Goal: Task Accomplishment & Management: Manage account settings

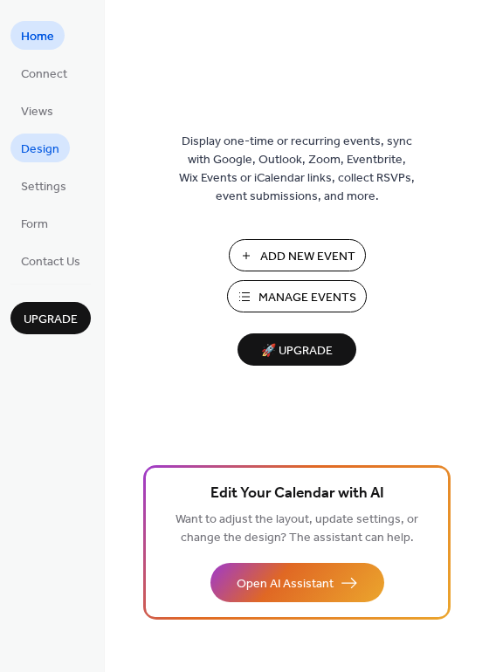
click at [49, 148] on span "Design" at bounding box center [40, 150] width 38 height 18
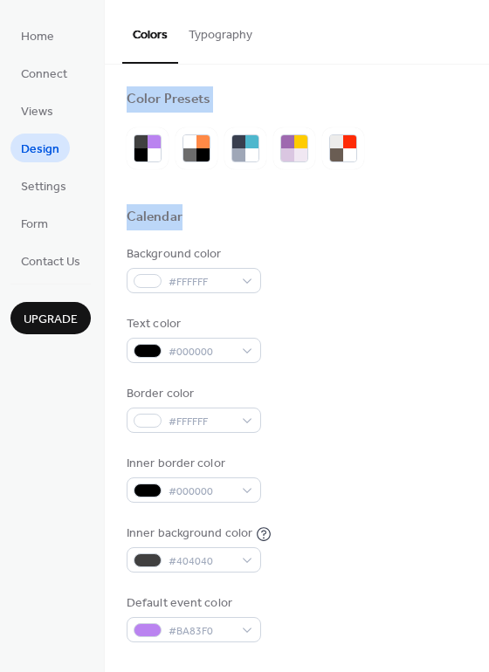
drag, startPoint x: 484, startPoint y: 34, endPoint x: 473, endPoint y: 215, distance: 181.0
click at [473, 215] on div "Colors Typography Color Presets Calendar Background color #FFFFFF Text color #0…" at bounding box center [297, 336] width 384 height 672
click at [361, 154] on div at bounding box center [343, 148] width 42 height 42
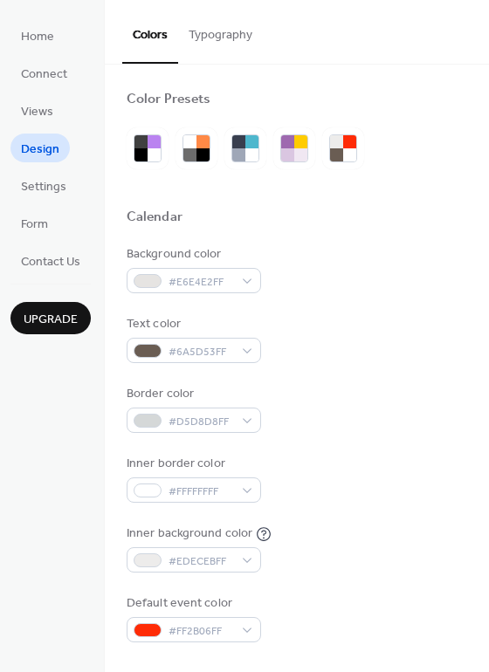
click at [381, 256] on div "Background color #E6E4E2FF" at bounding box center [297, 269] width 340 height 48
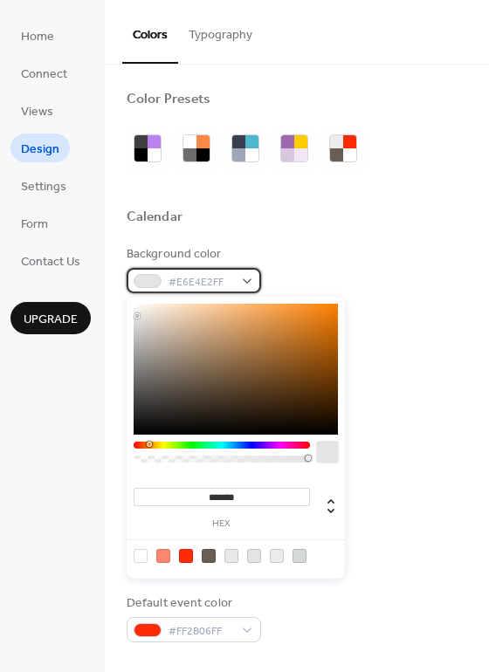
click at [255, 281] on div "#E6E4E2FF" at bounding box center [194, 280] width 134 height 25
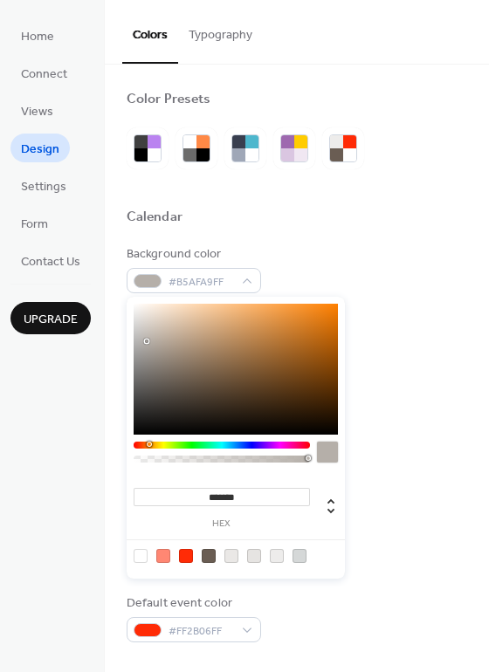
type input "*******"
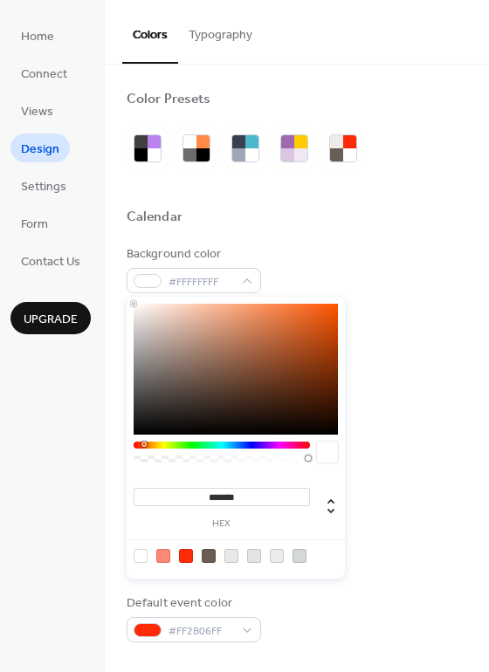
drag, startPoint x: 159, startPoint y: 365, endPoint x: 125, endPoint y: 285, distance: 87.2
click at [125, 285] on body "Home Connect Views Design Settings Form Contact Us Upgrade Design Upgrade Color…" at bounding box center [244, 336] width 489 height 672
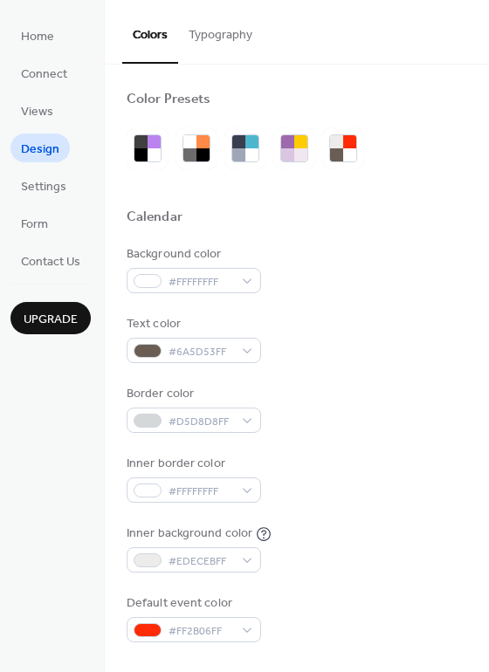
click at [375, 300] on div "Background color #FFFFFFFF Text color #6A5D53FF Border color #D5D8D8FF Inner bo…" at bounding box center [297, 443] width 340 height 397
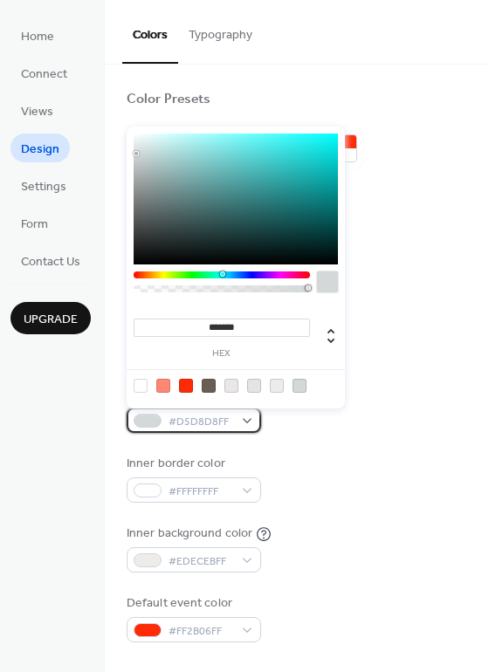
click at [160, 425] on div "#D5D8D8FF" at bounding box center [194, 420] width 134 height 25
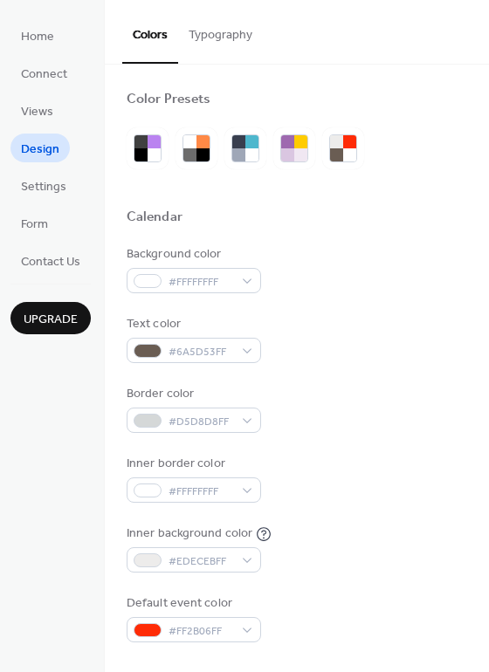
click at [389, 258] on div "Background color #FFFFFFFF" at bounding box center [297, 269] width 340 height 48
click at [149, 415] on div at bounding box center [148, 421] width 28 height 14
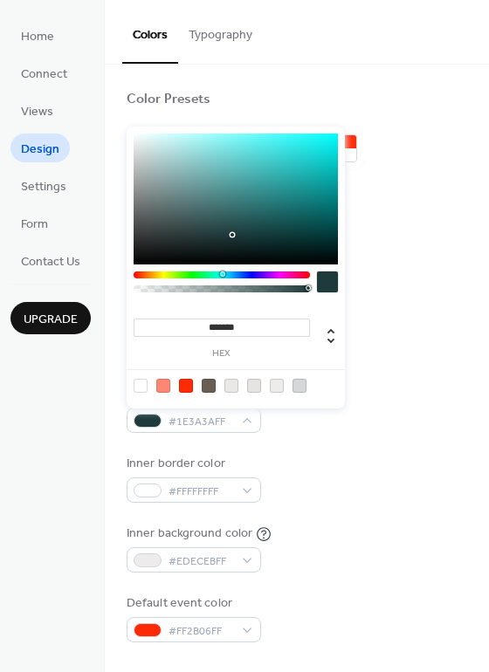
type input "*******"
drag, startPoint x: 221, startPoint y: 230, endPoint x: 360, endPoint y: 291, distance: 151.3
click at [360, 291] on body "Home Connect Views Design Settings Form Contact Us Upgrade Design Upgrade Color…" at bounding box center [244, 336] width 489 height 672
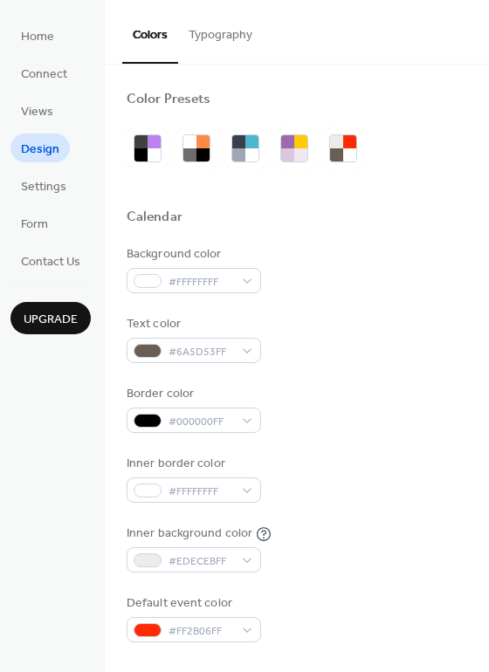
click at [374, 403] on div "Border color #000000FF" at bounding box center [297, 409] width 340 height 48
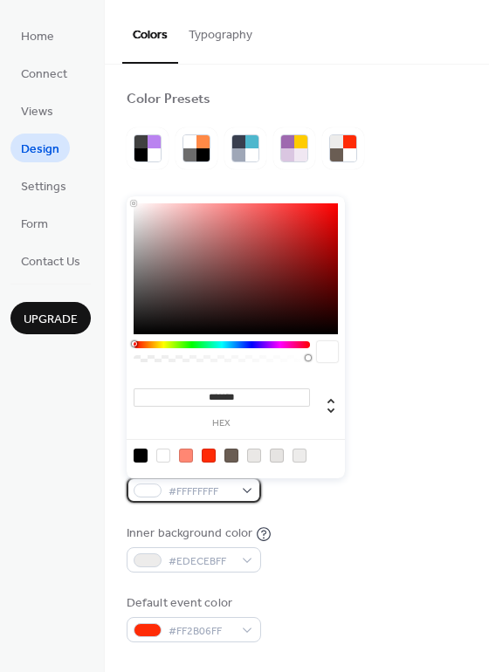
click at [150, 495] on div at bounding box center [148, 491] width 28 height 14
click at [143, 450] on div at bounding box center [141, 456] width 14 height 14
type input "*******"
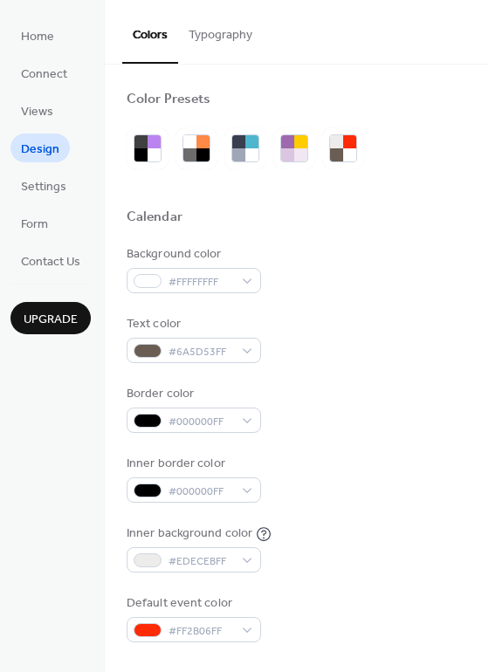
click at [421, 492] on div "Inner border color #000000FF" at bounding box center [297, 479] width 340 height 48
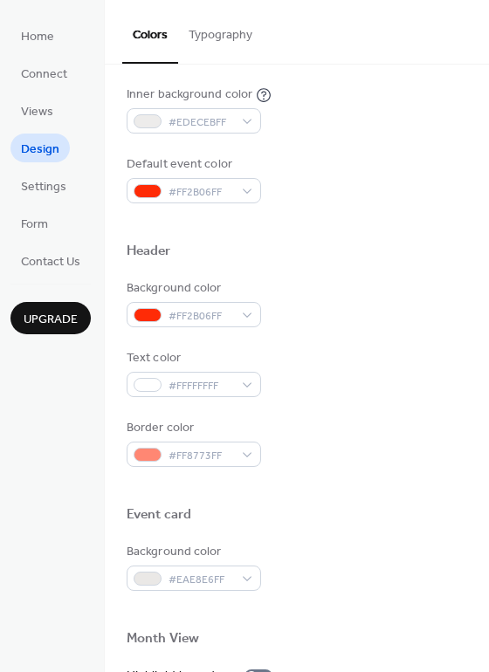
scroll to position [440, 0]
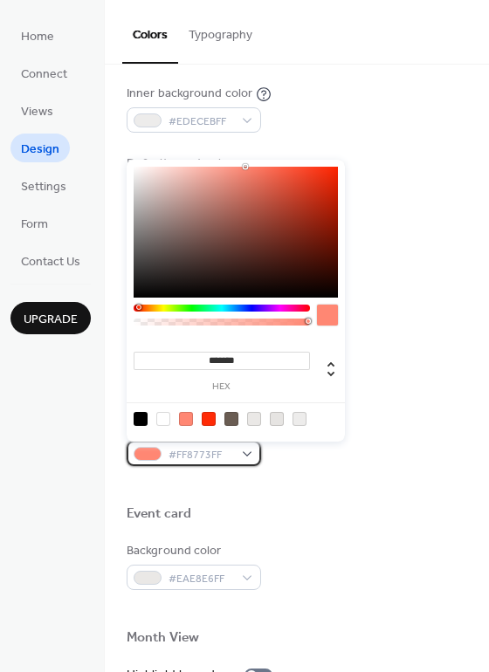
click at [251, 454] on div "#FF8773FF" at bounding box center [194, 453] width 134 height 25
click at [164, 418] on div at bounding box center [163, 419] width 14 height 14
type input "*******"
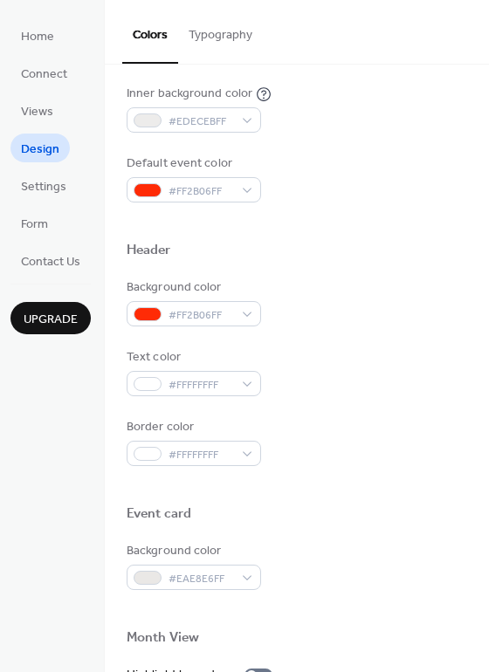
click at [377, 497] on div at bounding box center [297, 485] width 340 height 39
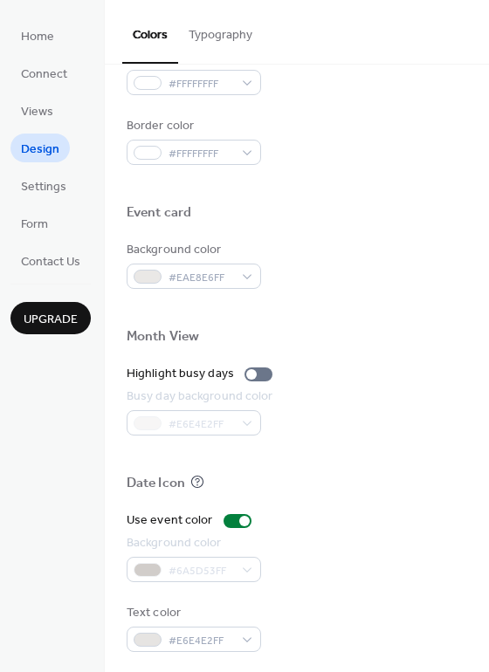
scroll to position [746, 0]
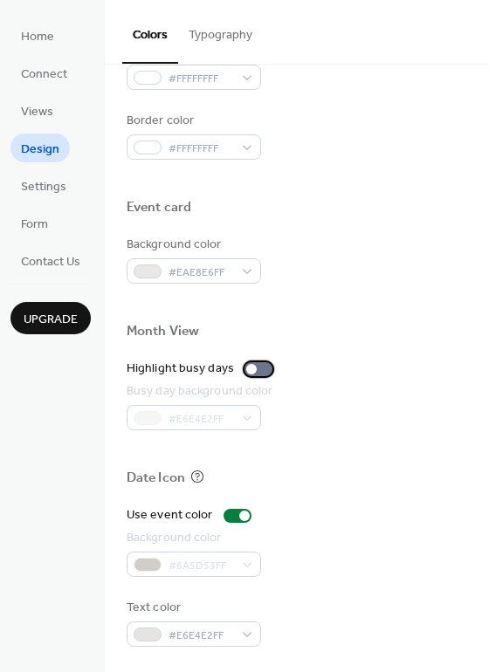
click at [246, 367] on div at bounding box center [251, 369] width 10 height 10
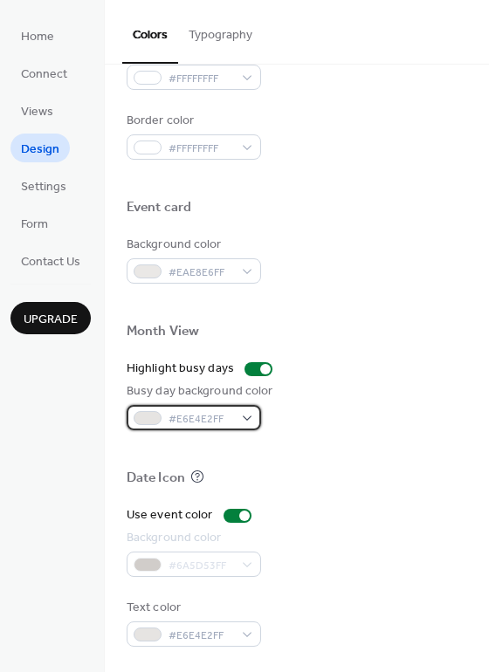
click at [229, 422] on span "#E6E4E2FF" at bounding box center [200, 419] width 65 height 18
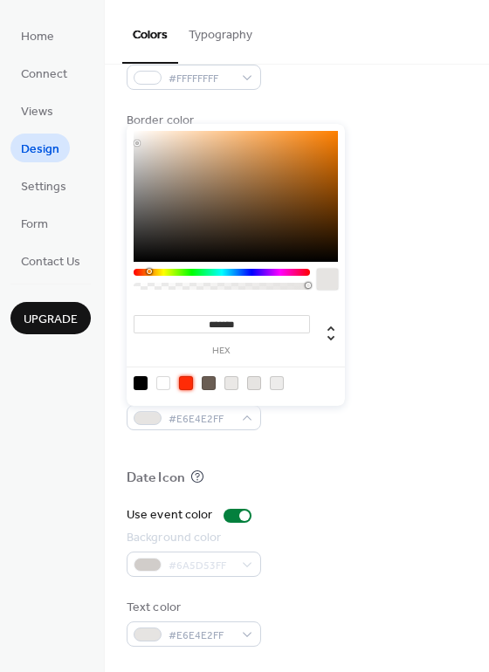
click at [183, 384] on div at bounding box center [186, 383] width 14 height 14
type input "*******"
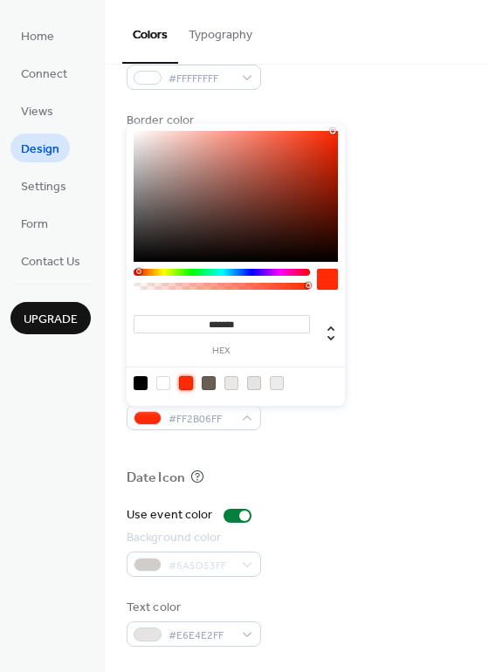
click at [368, 468] on div at bounding box center [297, 449] width 340 height 39
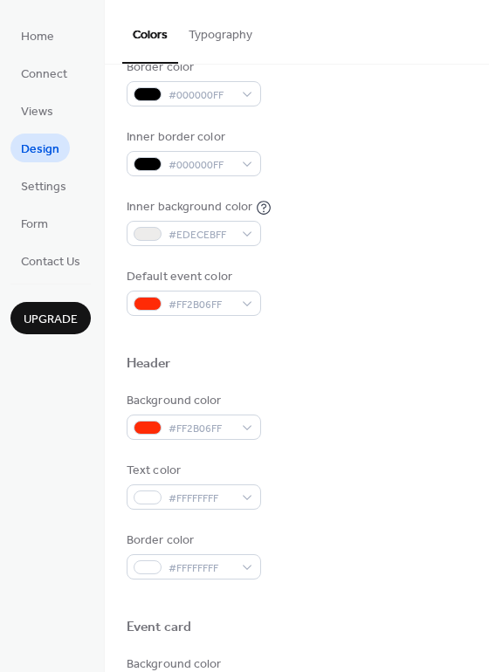
scroll to position [215, 0]
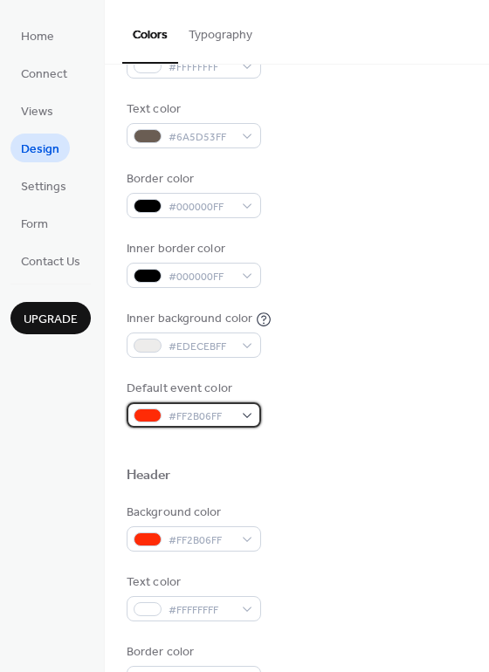
click at [257, 415] on div "#FF2B06FF" at bounding box center [194, 414] width 134 height 25
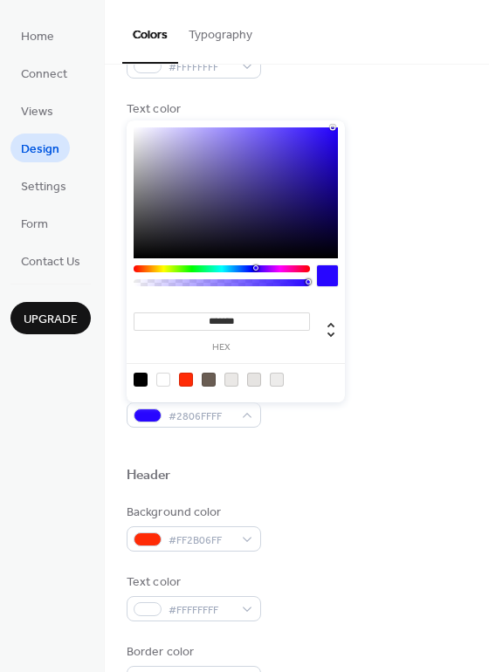
click at [255, 267] on div at bounding box center [222, 268] width 176 height 7
type input "*******"
drag, startPoint x: 324, startPoint y: 138, endPoint x: 328, endPoint y: 182, distance: 43.9
click at [328, 182] on div at bounding box center [236, 192] width 204 height 131
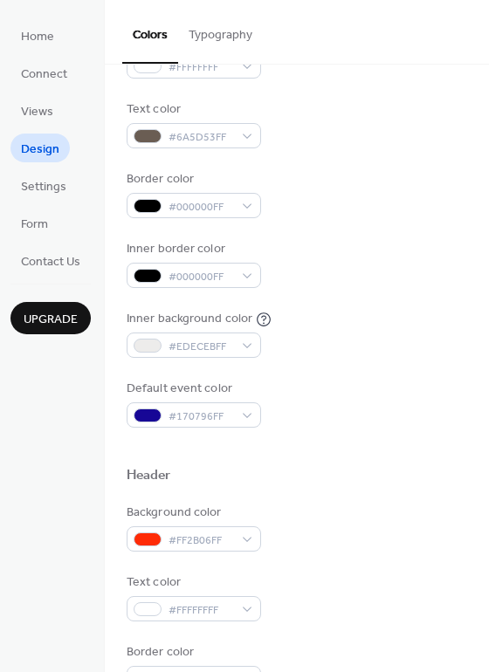
click at [408, 313] on div "Inner background color #EDECEBFF" at bounding box center [297, 334] width 340 height 48
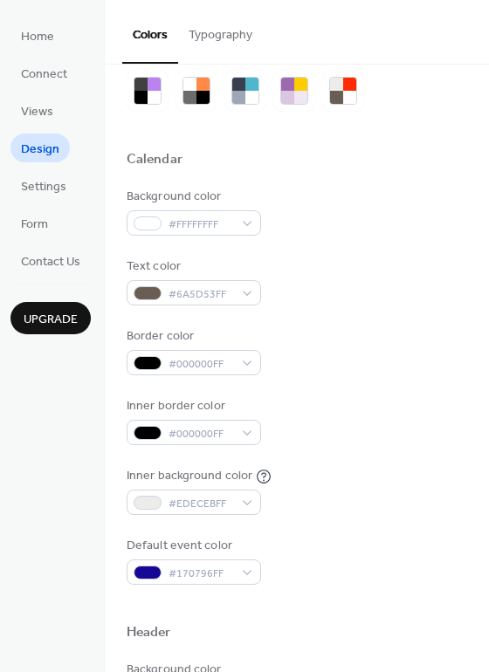
scroll to position [56, 0]
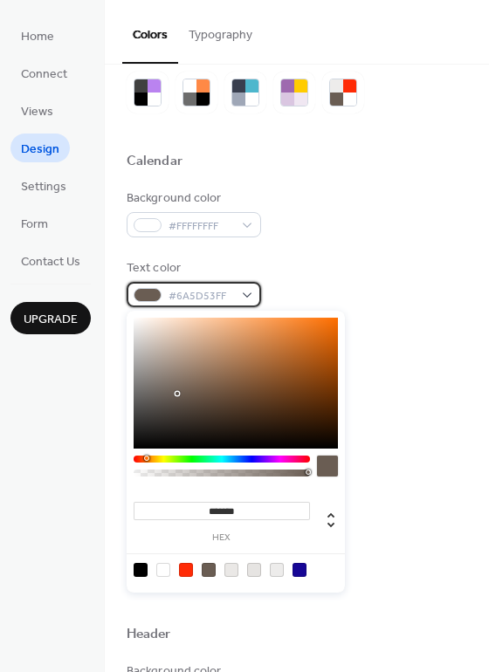
click at [253, 297] on div "#6A5D53FF" at bounding box center [194, 294] width 134 height 25
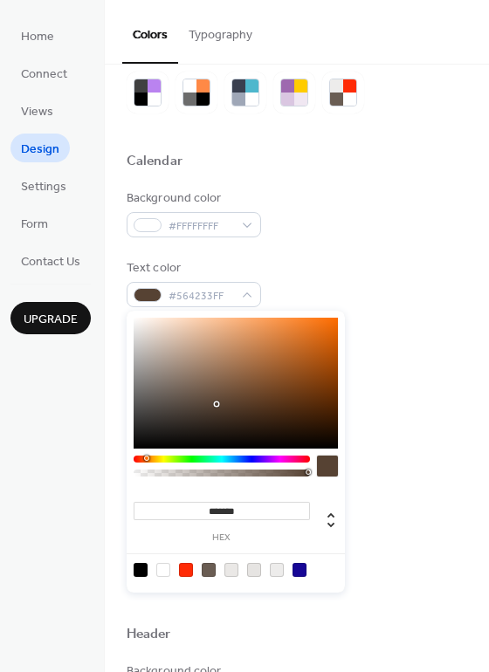
type input "*******"
drag, startPoint x: 216, startPoint y: 404, endPoint x: 354, endPoint y: 466, distance: 151.2
click at [354, 466] on body "Home Connect Views Design Settings Form Contact Us Upgrade Design Upgrade Color…" at bounding box center [244, 336] width 489 height 672
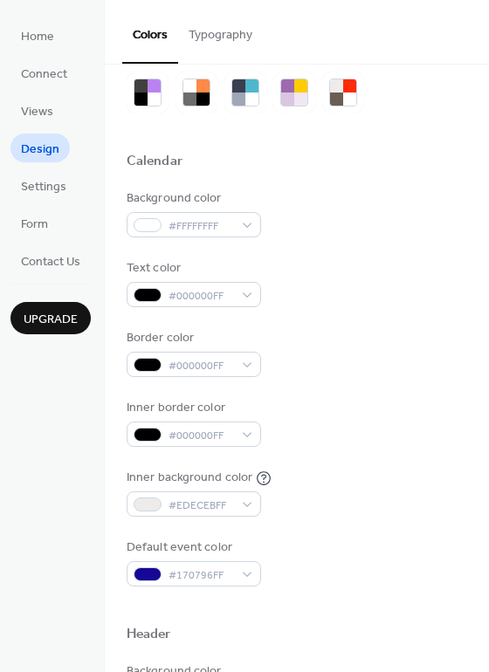
click at [356, 469] on div "Inner background color #EDECEBFF" at bounding box center [297, 493] width 340 height 48
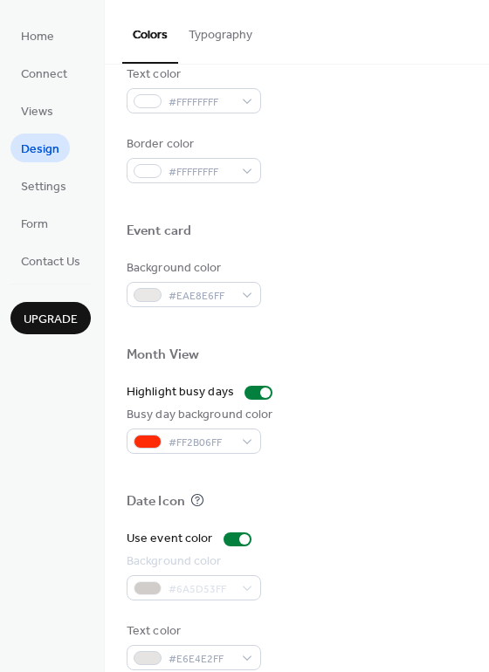
scroll to position [746, 0]
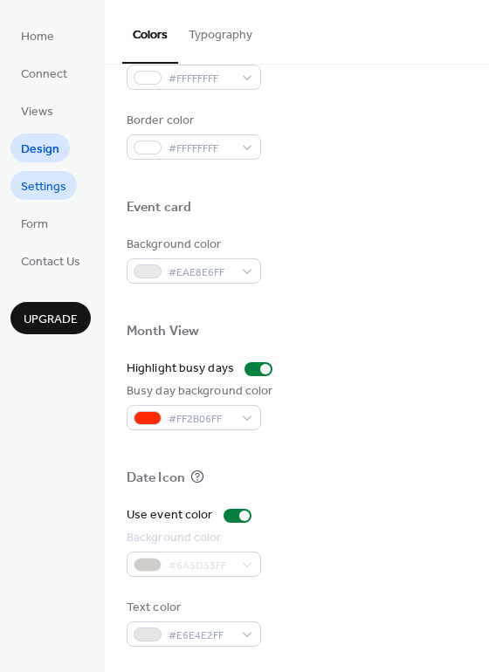
click at [41, 178] on span "Settings" at bounding box center [43, 187] width 45 height 18
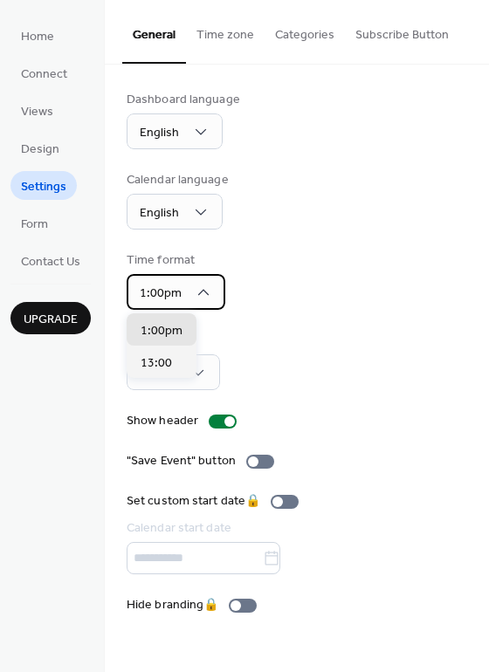
click at [218, 298] on div "1:00pm" at bounding box center [176, 292] width 99 height 36
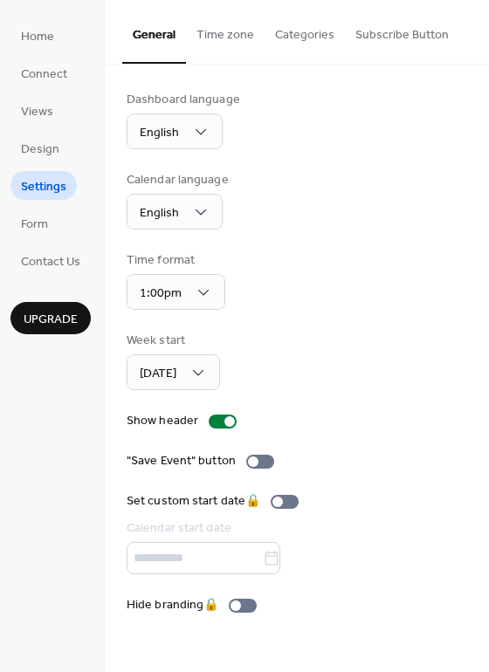
click at [318, 310] on div "Dashboard language English Calendar language English Time format 1:00pm Week st…" at bounding box center [297, 353] width 340 height 524
drag, startPoint x: 484, startPoint y: 109, endPoint x: 485, endPoint y: 187, distance: 77.7
click at [485, 187] on div "Dashboard language English Calendar language English Time format 1:00pm Week st…" at bounding box center [297, 353] width 384 height 576
click at [388, 159] on div "Dashboard language English Calendar language English Time format 1:00pm Week st…" at bounding box center [297, 353] width 340 height 524
click at [229, 41] on button "Time zone" at bounding box center [225, 31] width 79 height 62
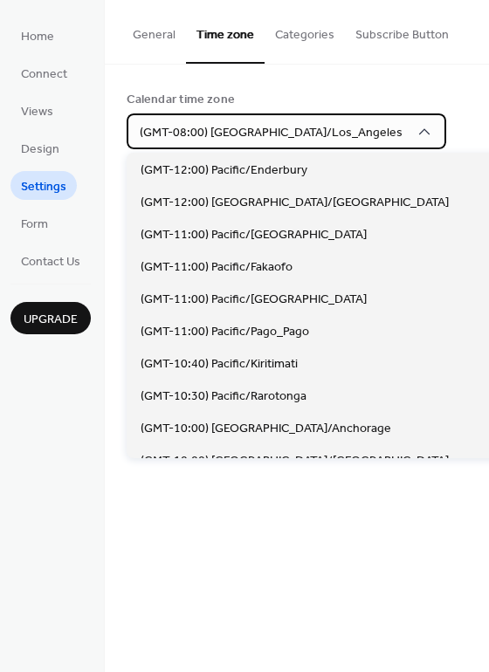
scroll to position [484, 0]
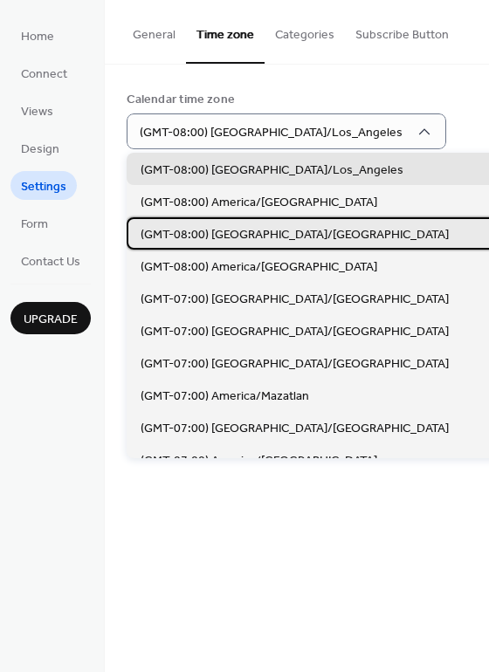
click at [353, 228] on div "(GMT-08:00) America/Vancouver" at bounding box center [335, 233] width 416 height 32
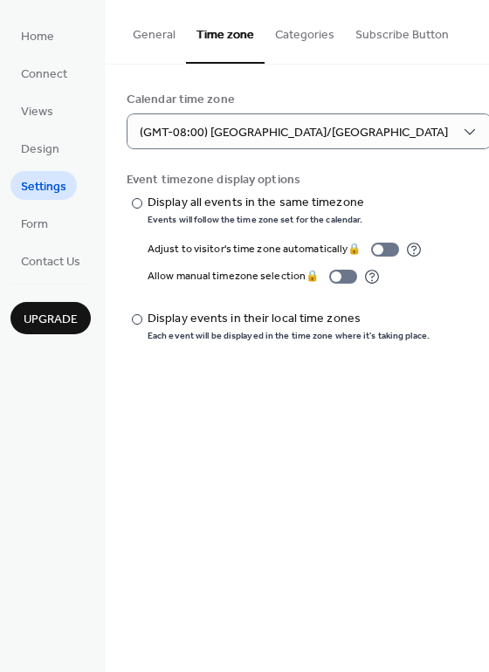
click at [430, 134] on div "Calendar time zone (GMT-08:00) America/Vancouver" at bounding box center [297, 120] width 340 height 58
click at [138, 321] on div at bounding box center [137, 319] width 10 height 10
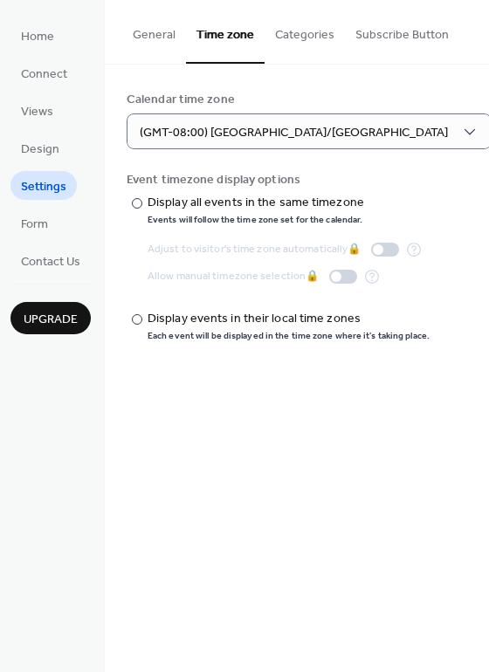
click at [307, 41] on button "Categories" at bounding box center [304, 31] width 80 height 62
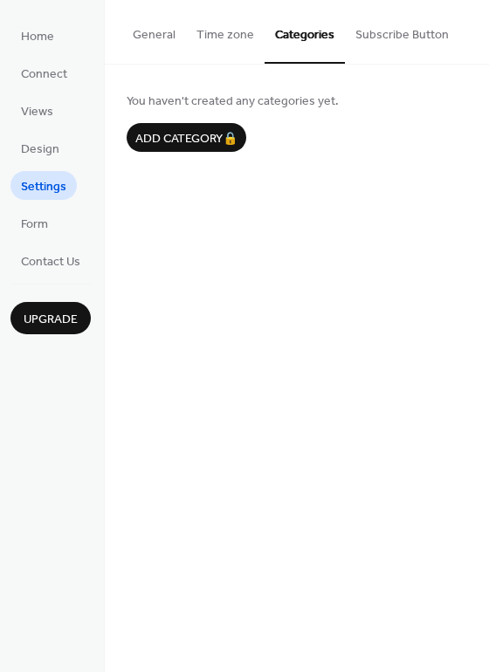
click at [371, 37] on button "Subscribe Button" at bounding box center [402, 31] width 114 height 62
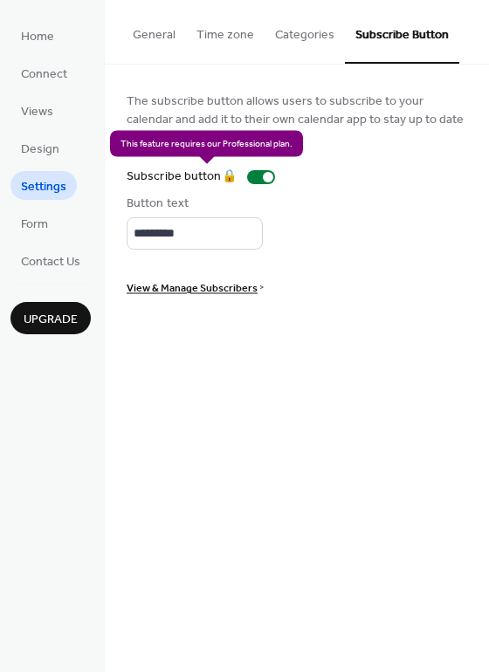
click at [258, 185] on div "Subscribe button 🔒" at bounding box center [204, 177] width 155 height 18
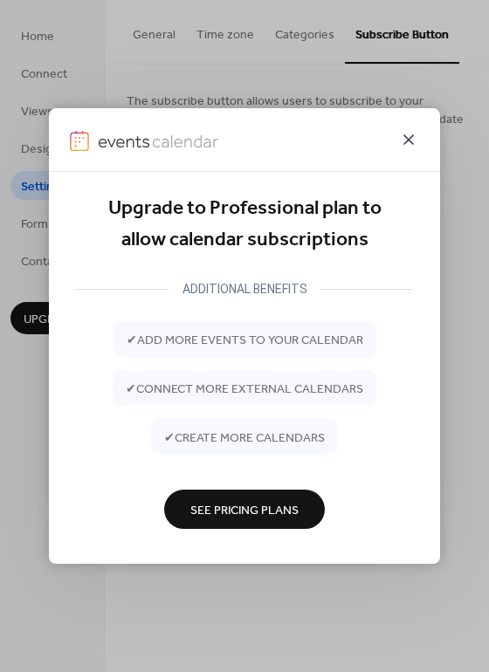
click at [407, 144] on icon at bounding box center [408, 139] width 21 height 21
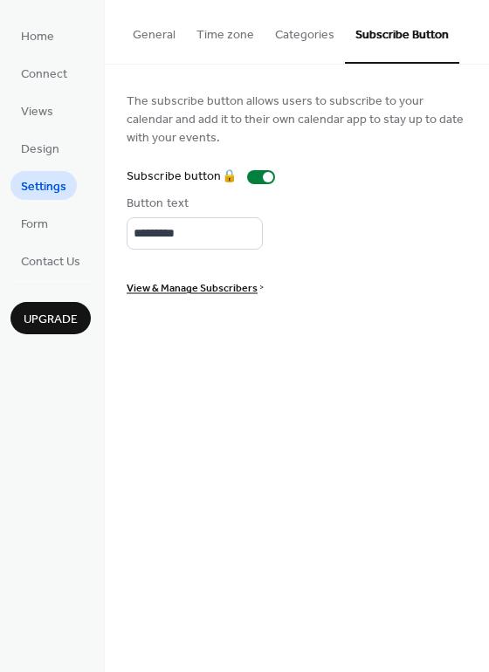
click at [165, 42] on button "General" at bounding box center [154, 31] width 64 height 62
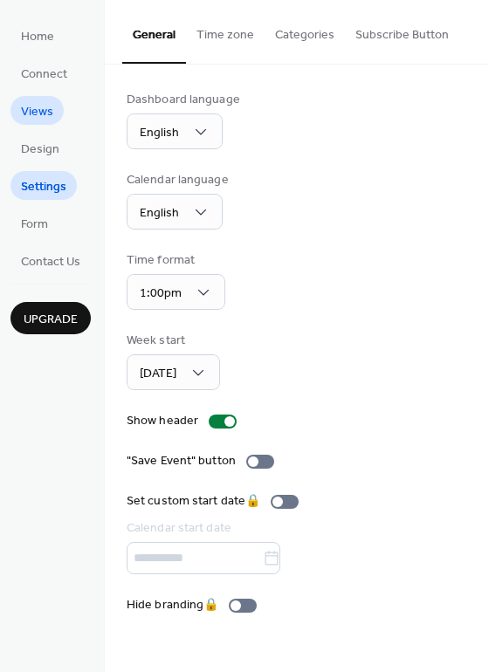
click at [49, 120] on span "Views" at bounding box center [37, 112] width 32 height 18
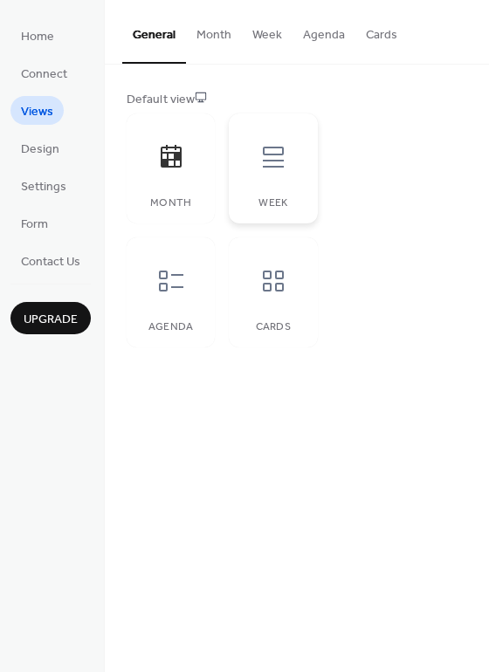
click at [284, 175] on div at bounding box center [273, 157] width 52 height 52
click at [278, 278] on icon at bounding box center [273, 281] width 21 height 21
click at [194, 219] on div "Month" at bounding box center [171, 168] width 88 height 110
click at [189, 272] on div at bounding box center [171, 281] width 52 height 52
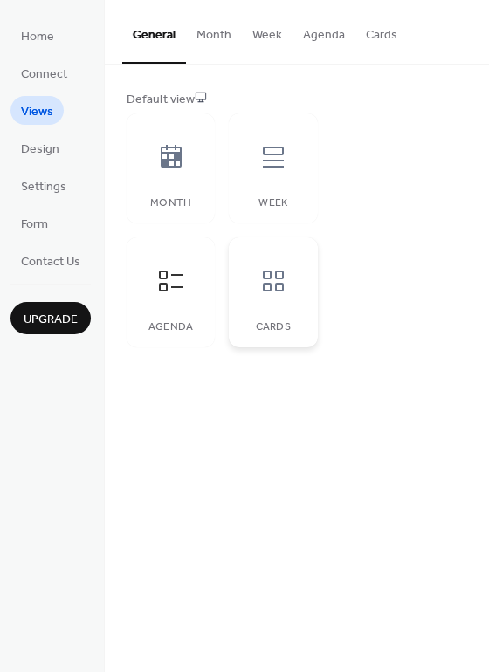
click at [257, 258] on div at bounding box center [273, 281] width 52 height 52
click at [209, 45] on button "Month" at bounding box center [214, 31] width 56 height 62
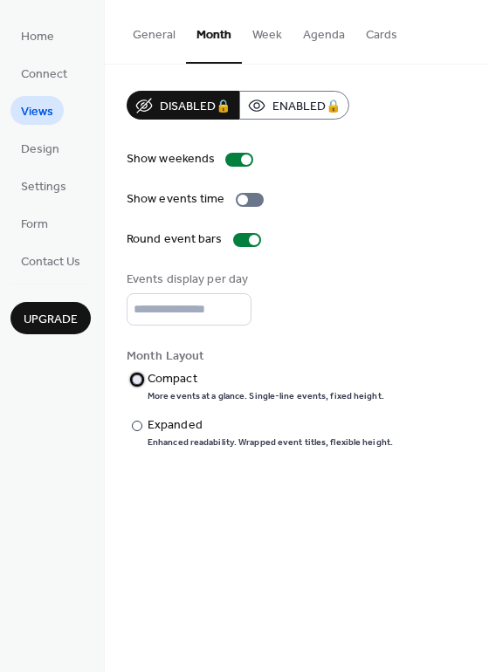
click at [148, 379] on div "Compact" at bounding box center [264, 379] width 233 height 18
click at [262, 40] on button "Week" at bounding box center [267, 31] width 51 height 62
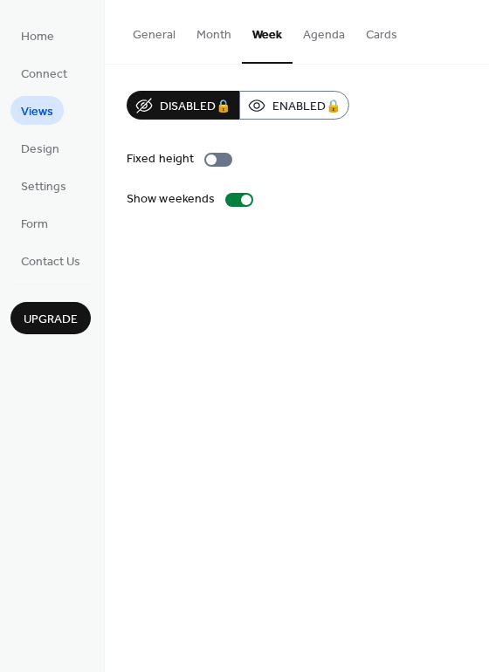
click at [302, 37] on button "Agenda" at bounding box center [323, 31] width 63 height 62
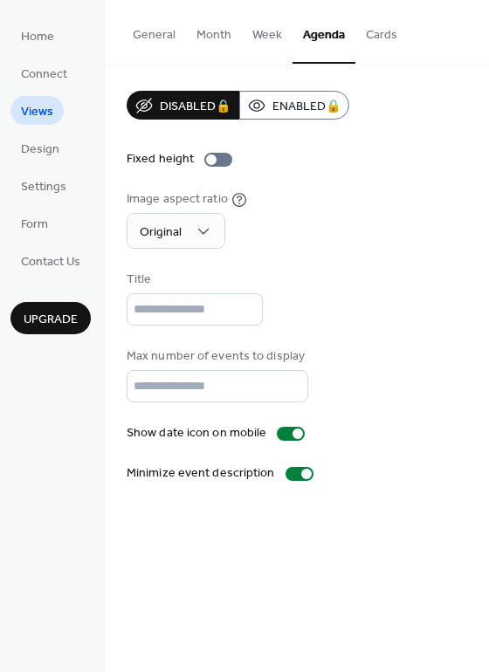
click at [367, 41] on button "Cards" at bounding box center [381, 31] width 52 height 62
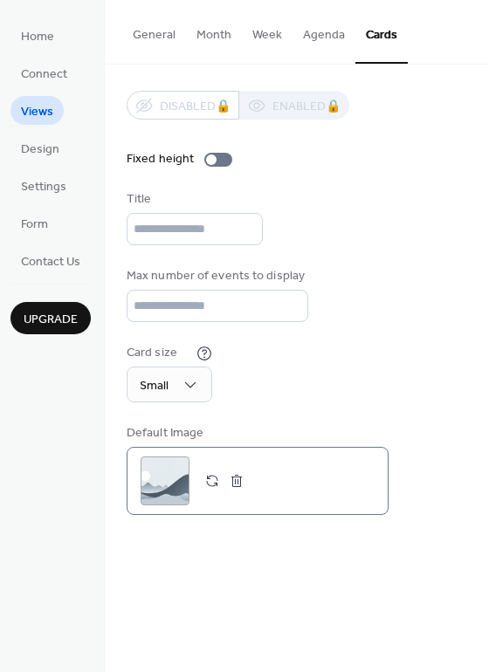
click at [168, 477] on div ";" at bounding box center [165, 480] width 49 height 49
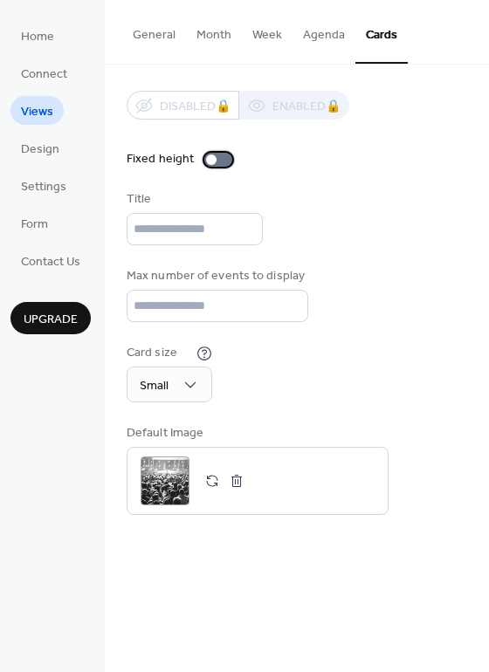
click at [210, 157] on div at bounding box center [211, 159] width 10 height 10
click at [210, 157] on div at bounding box center [218, 160] width 28 height 14
click at [134, 31] on button "General" at bounding box center [154, 31] width 64 height 62
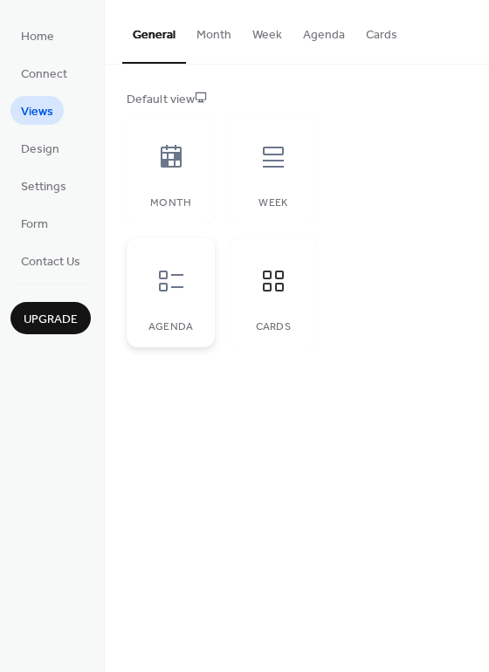
click at [177, 258] on div at bounding box center [171, 281] width 52 height 52
click at [189, 192] on div "Month" at bounding box center [171, 168] width 88 height 110
click at [244, 294] on div "Cards" at bounding box center [273, 292] width 88 height 110
click at [51, 141] on span "Design" at bounding box center [40, 150] width 38 height 18
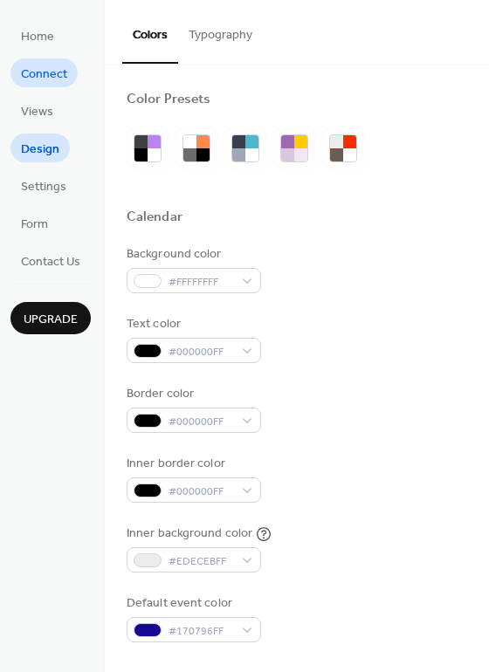
click at [49, 69] on span "Connect" at bounding box center [44, 74] width 46 height 18
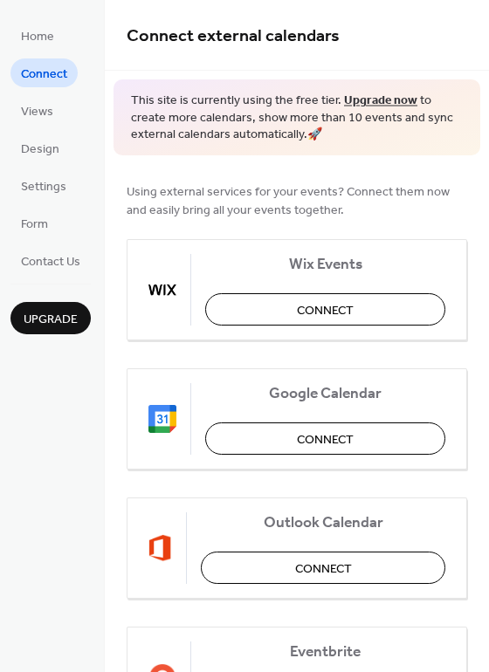
click at [480, 72] on div "Connect external calendars This site is currently using the free tier. Upgrade …" at bounding box center [297, 336] width 384 height 672
click at [40, 41] on span "Home" at bounding box center [37, 37] width 33 height 18
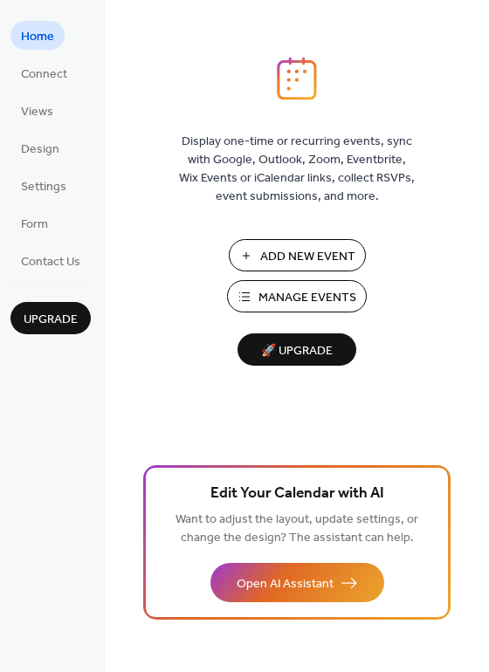
click at [313, 257] on span "Add New Event" at bounding box center [307, 257] width 95 height 18
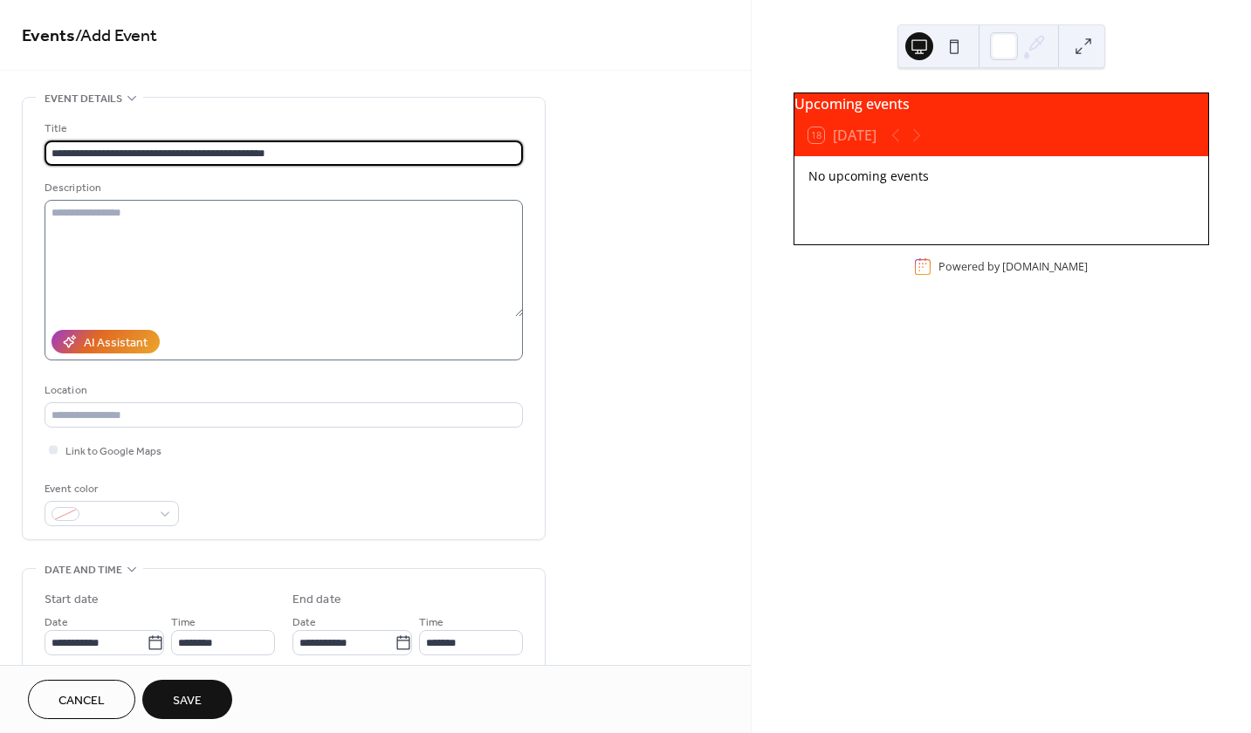
type input "**********"
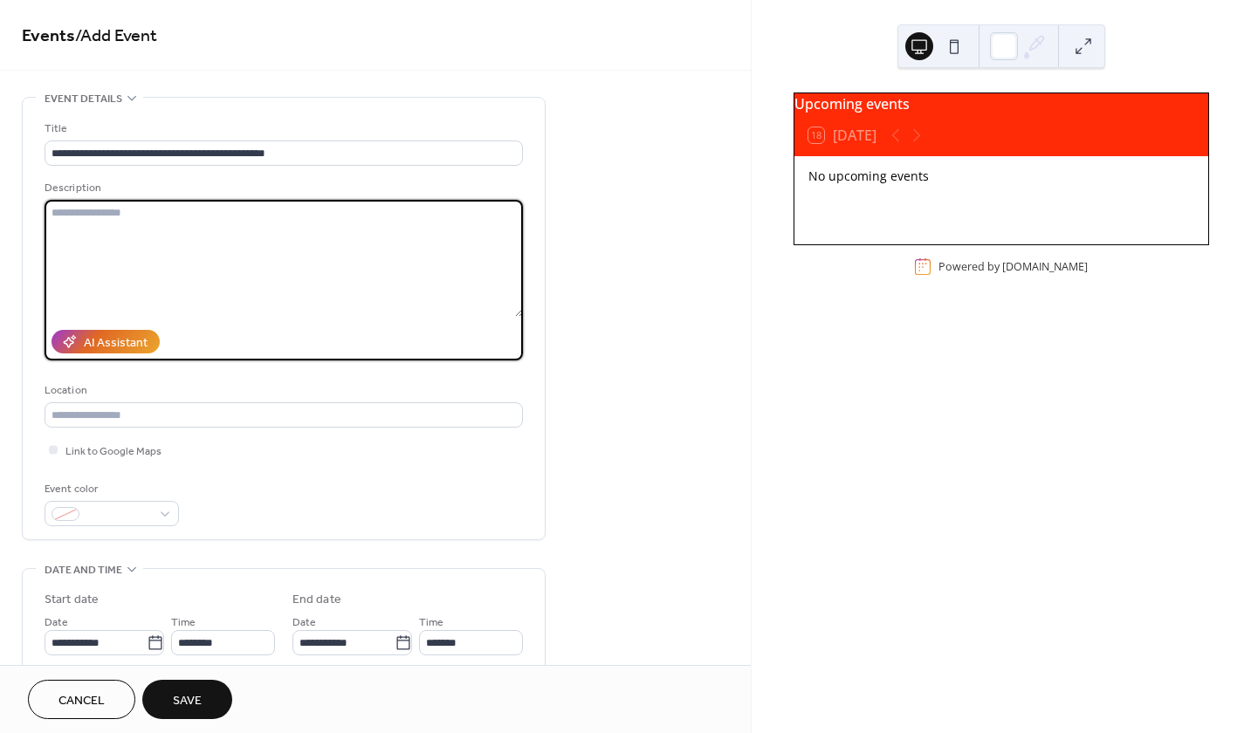
click at [408, 298] on textarea at bounding box center [284, 258] width 478 height 117
type textarea "**********"
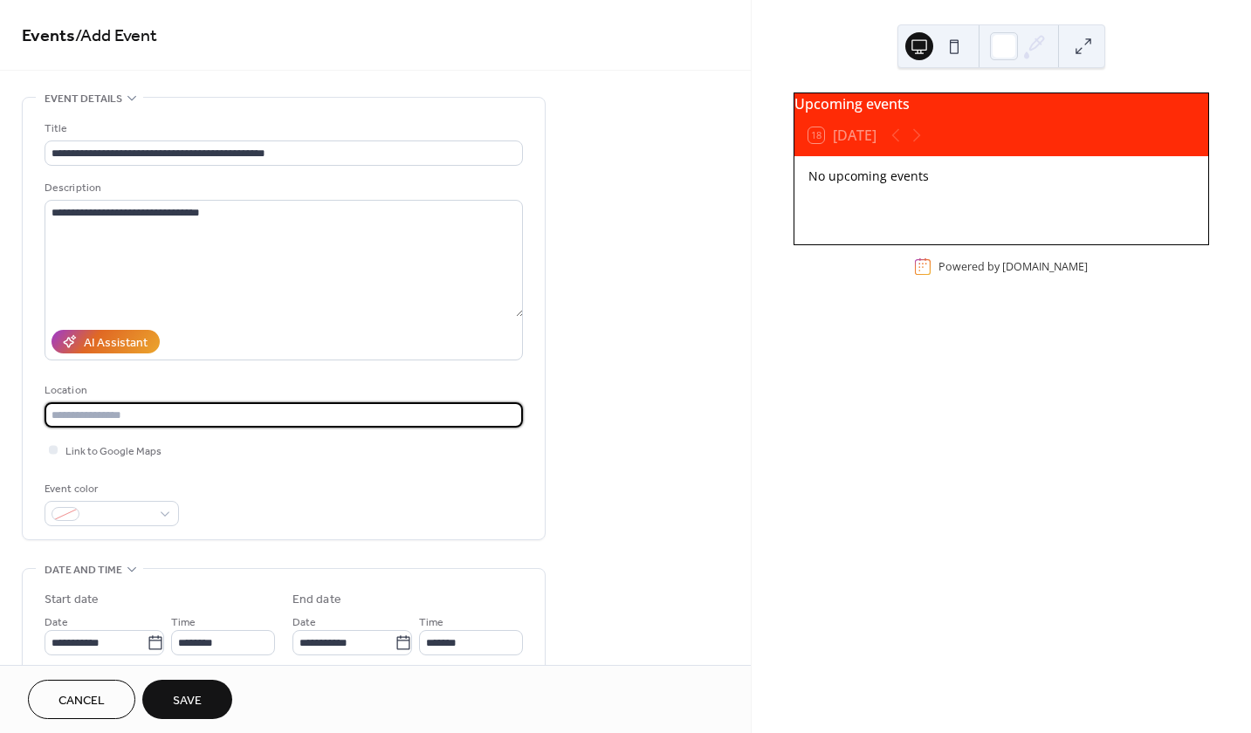
click at [268, 402] on input "text" at bounding box center [284, 414] width 478 height 25
drag, startPoint x: 51, startPoint y: 415, endPoint x: 188, endPoint y: 421, distance: 136.3
click at [188, 421] on input "**********" at bounding box center [284, 414] width 479 height 25
type input "**********"
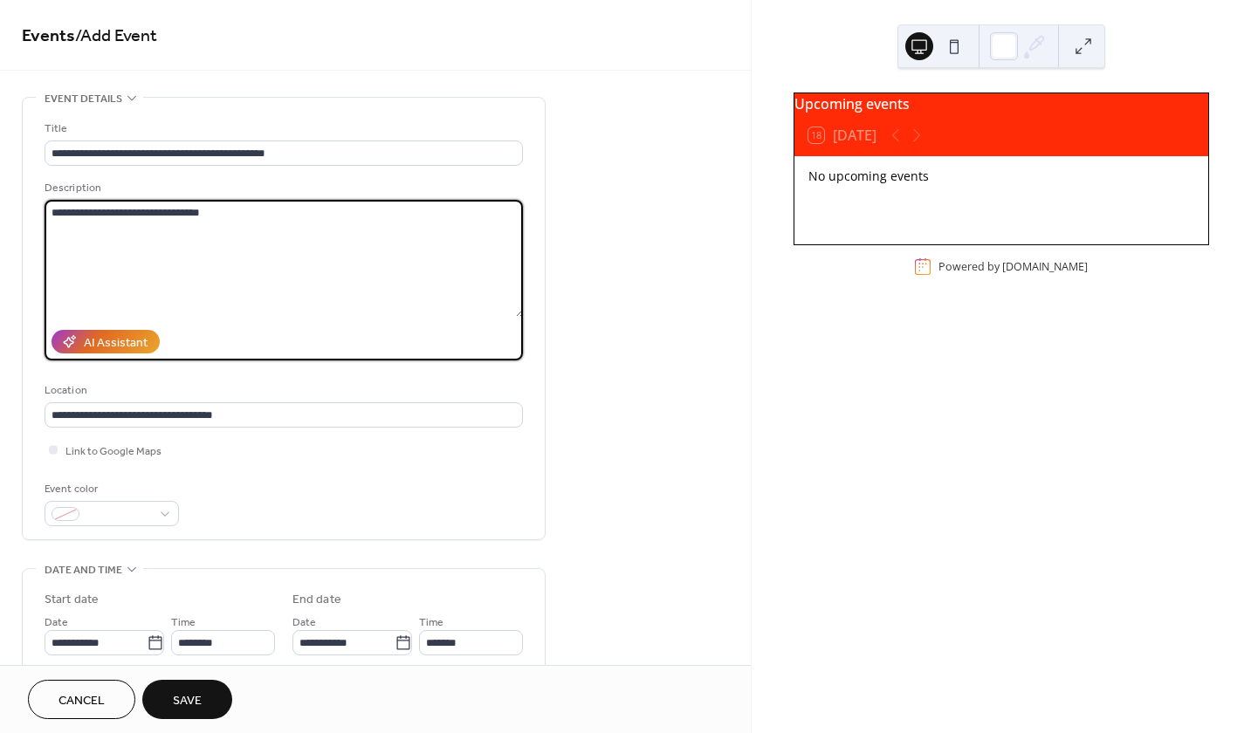
click at [277, 214] on textarea "**********" at bounding box center [284, 258] width 479 height 117
paste textarea "**********"
type textarea "**********"
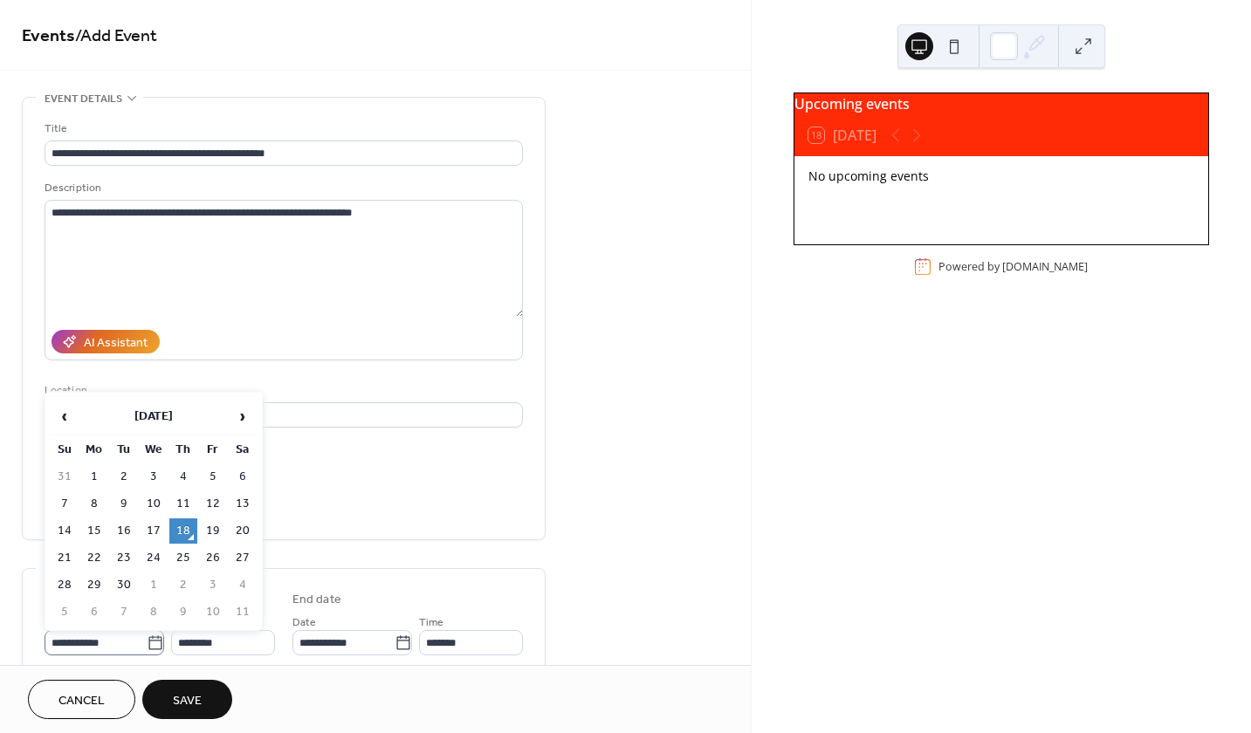
click at [151, 643] on icon at bounding box center [155, 643] width 17 height 17
click at [147, 643] on input "**********" at bounding box center [96, 642] width 102 height 25
click at [238, 531] on td "20" at bounding box center [243, 530] width 28 height 25
type input "**********"
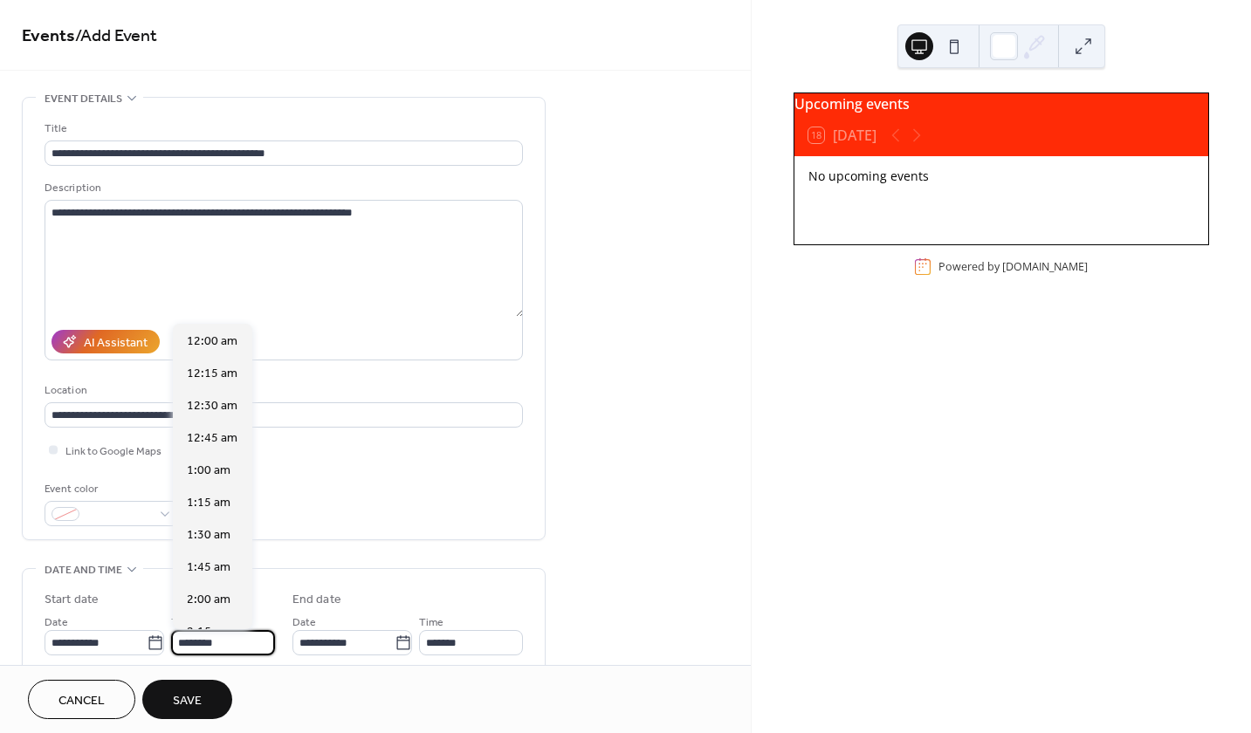
scroll to position [1550, 0]
click at [193, 642] on input "********" at bounding box center [223, 642] width 104 height 25
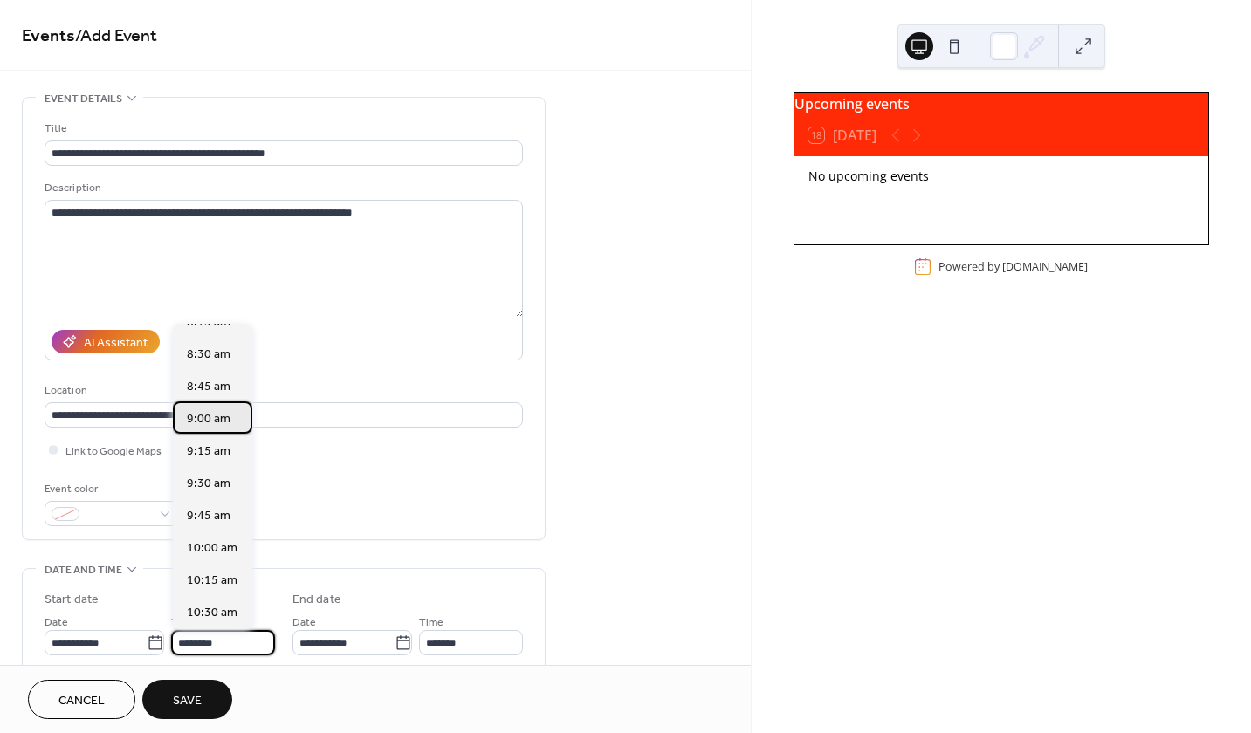
click at [202, 417] on span "9:00 am" at bounding box center [209, 418] width 44 height 18
type input "*******"
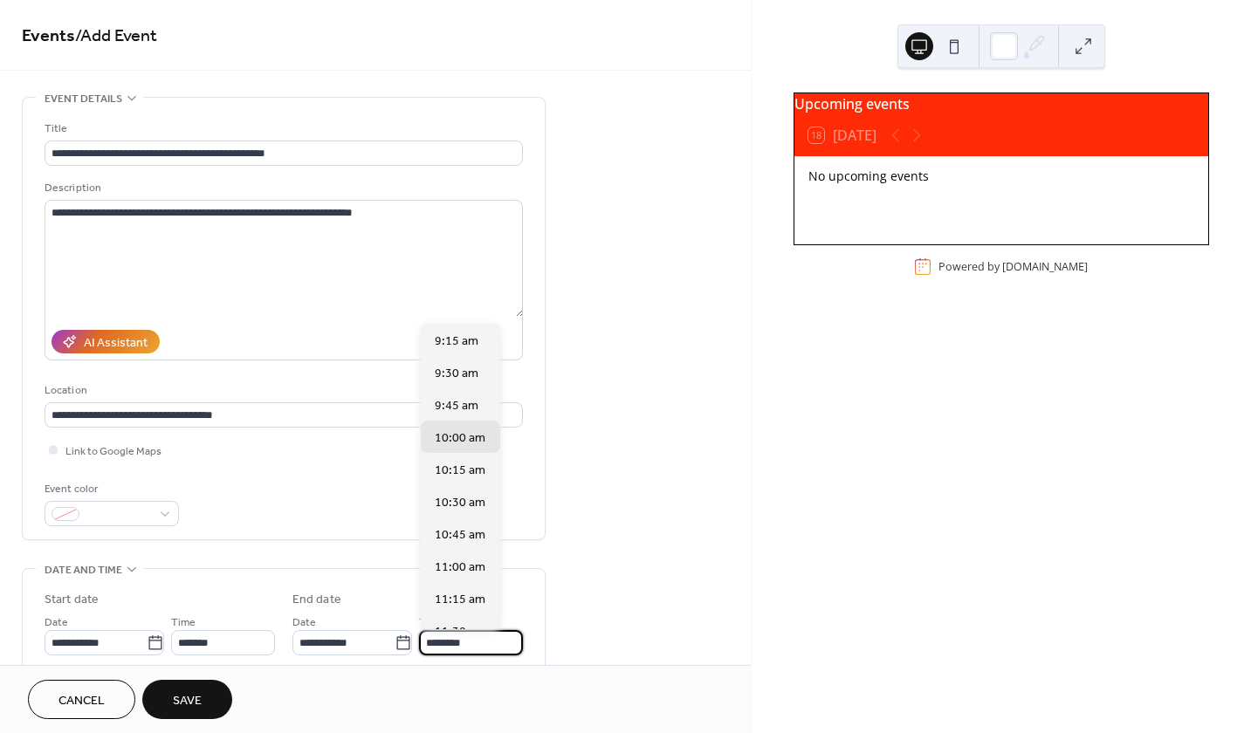
click at [436, 642] on input "********" at bounding box center [471, 642] width 104 height 25
click at [445, 459] on span "3:00 pm" at bounding box center [457, 467] width 45 height 18
type input "*******"
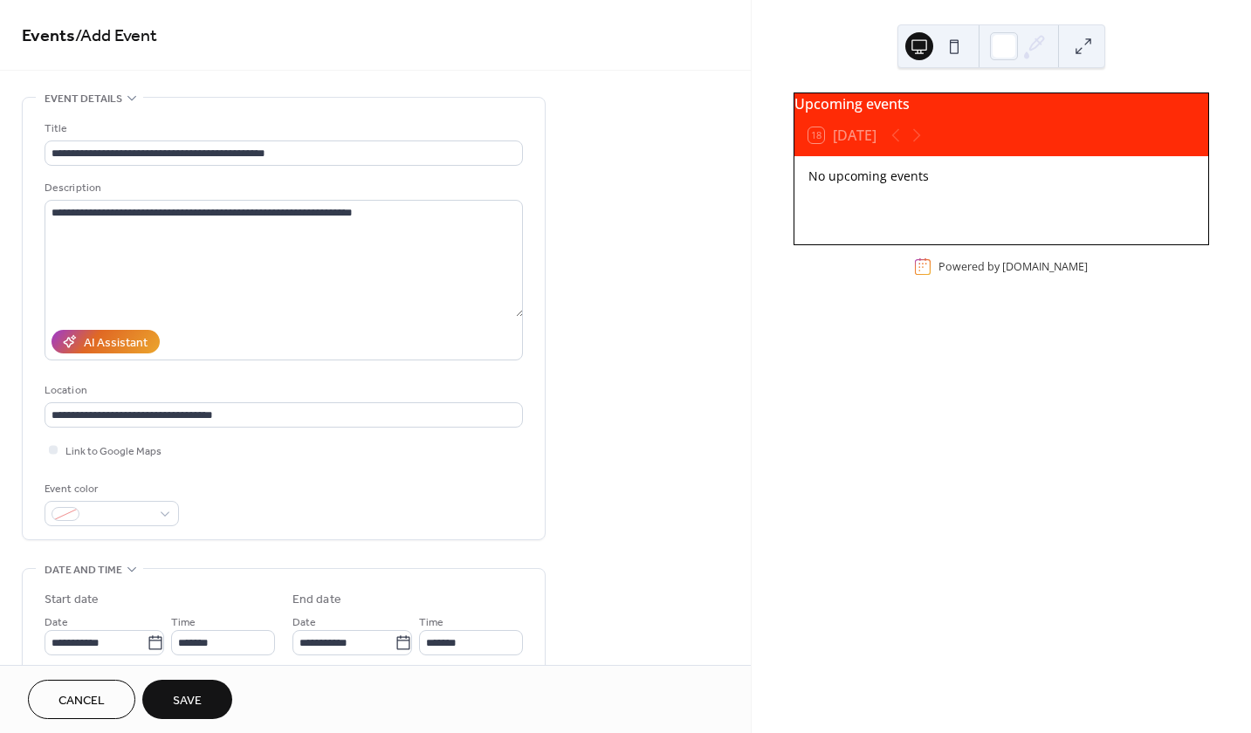
click at [683, 601] on div "**********" at bounding box center [375, 631] width 751 height 1068
click at [78, 444] on span "Link to Google Maps" at bounding box center [113, 452] width 96 height 18
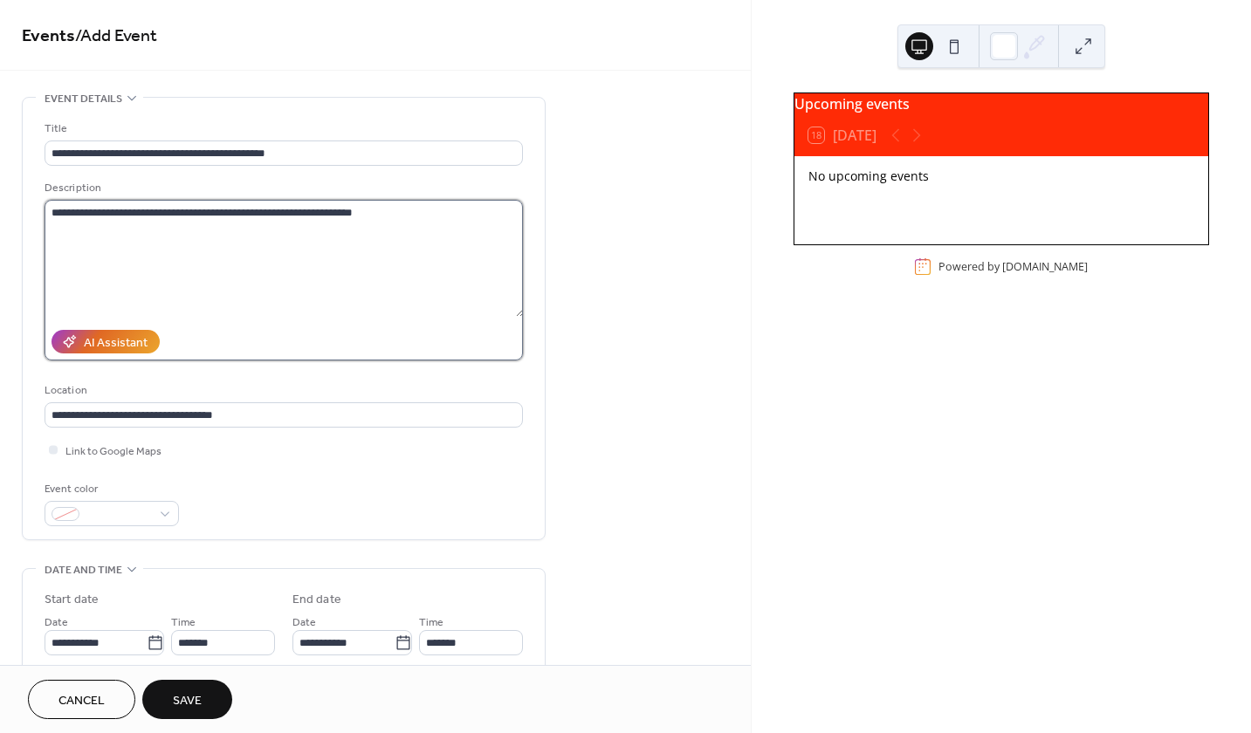
click at [415, 219] on textarea "**********" at bounding box center [284, 258] width 479 height 117
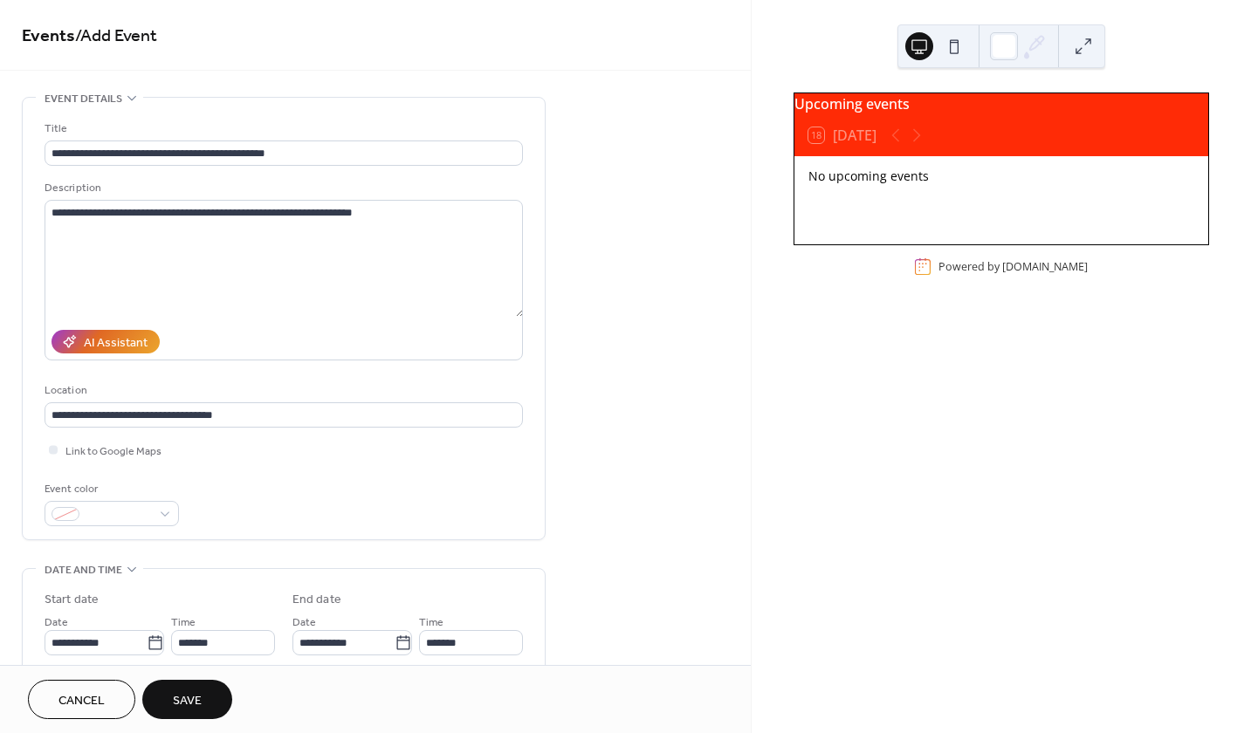
click at [163, 692] on button "Save" at bounding box center [187, 699] width 90 height 39
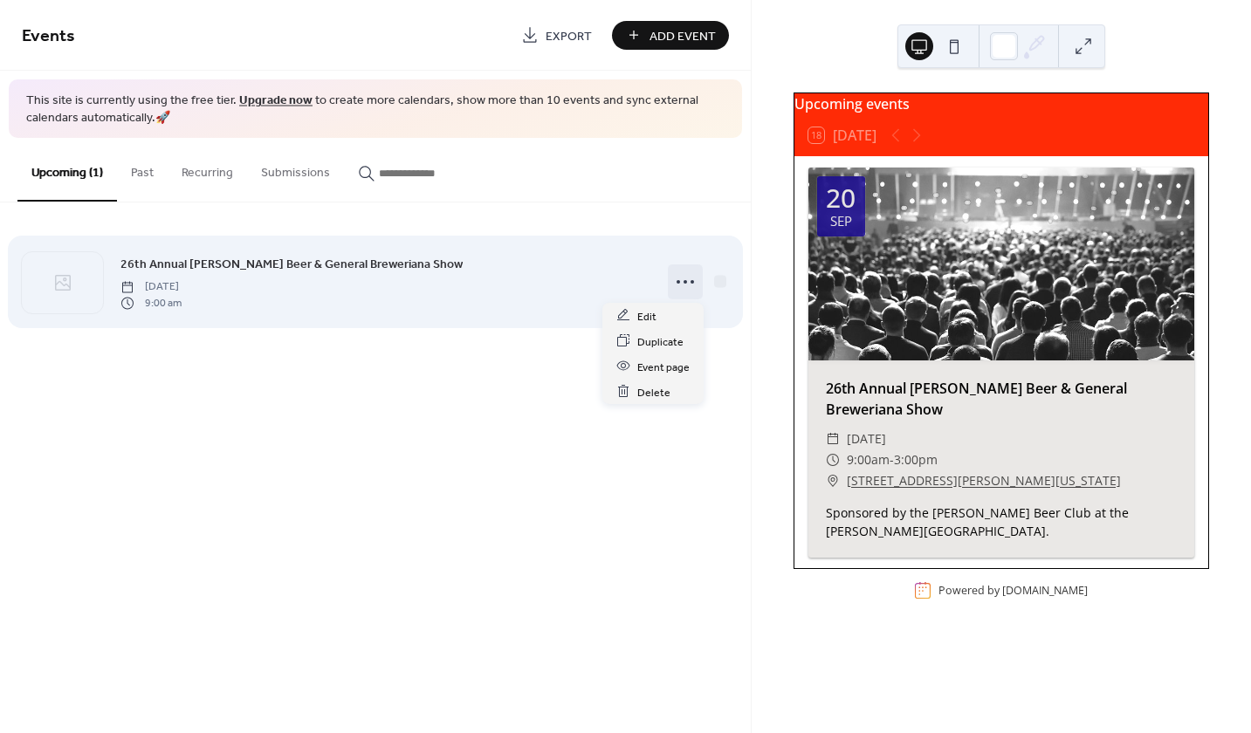
click at [679, 280] on circle at bounding box center [677, 281] width 3 height 3
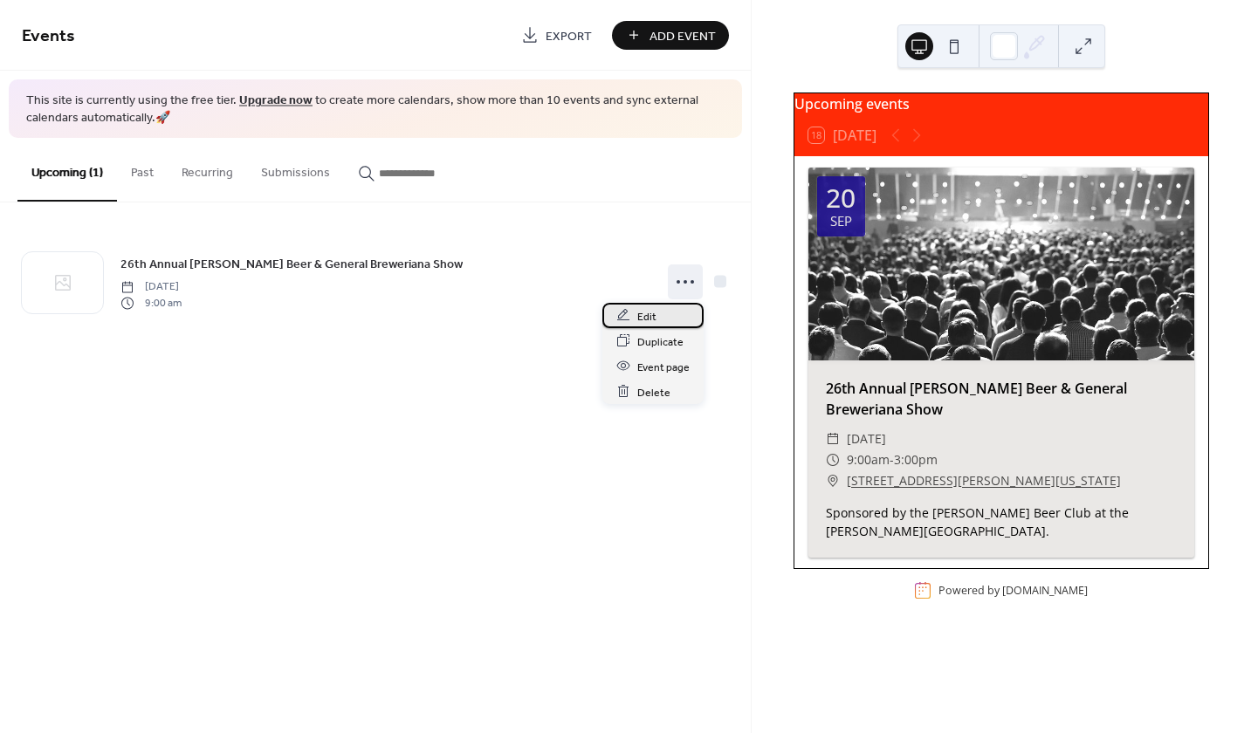
click at [660, 310] on div "Edit" at bounding box center [652, 315] width 101 height 25
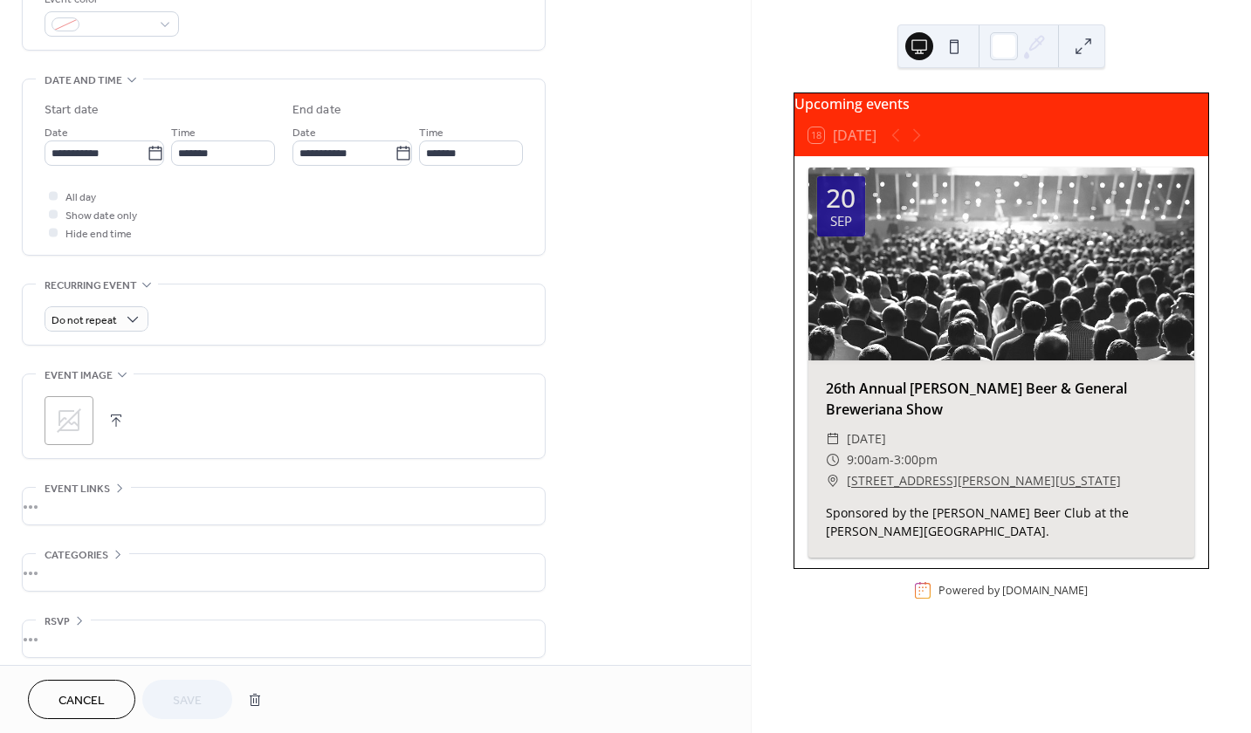
scroll to position [497, 0]
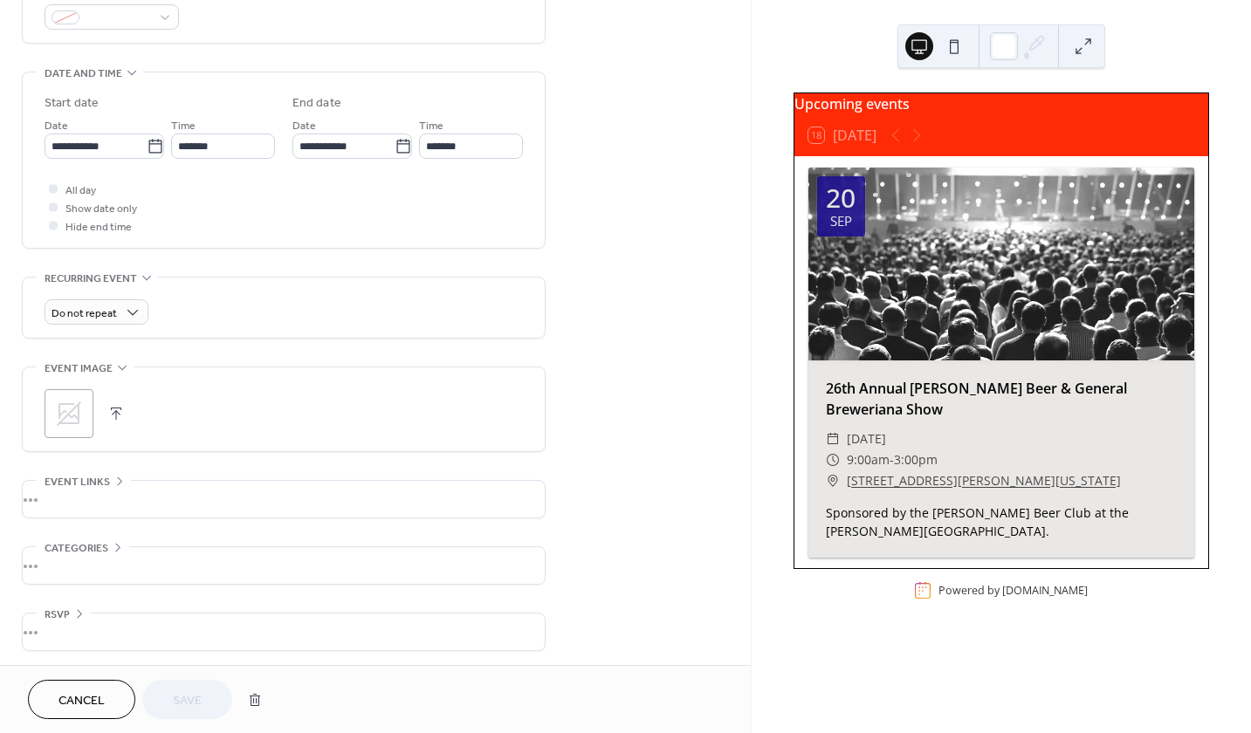
click at [85, 418] on div ";" at bounding box center [69, 413] width 49 height 49
click at [192, 687] on button "Save" at bounding box center [187, 699] width 90 height 39
